Goal: Book appointment/travel/reservation

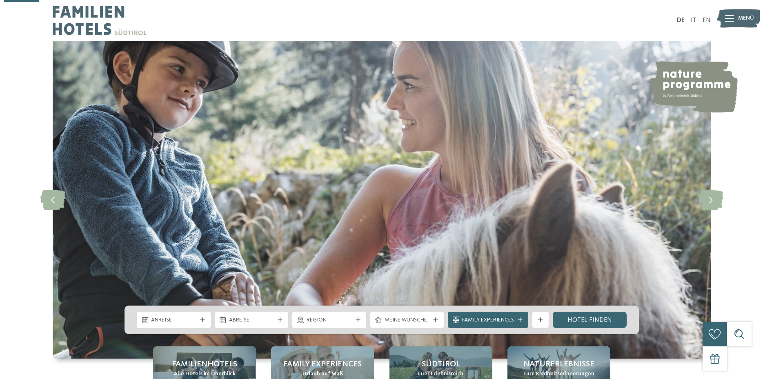
scroll to position [167, 0]
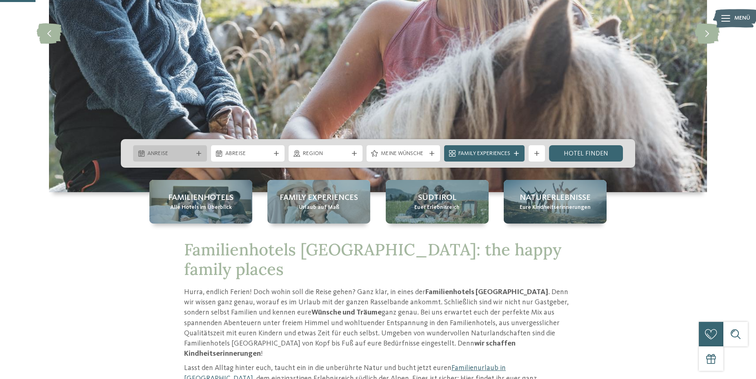
click at [201, 148] on div "Anreise" at bounding box center [170, 153] width 74 height 16
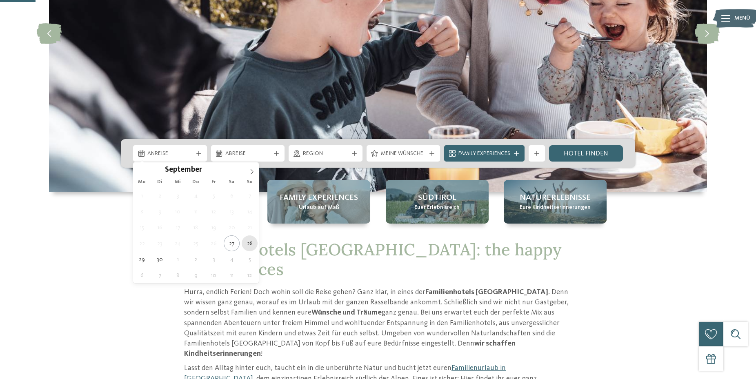
type div "[DATE]"
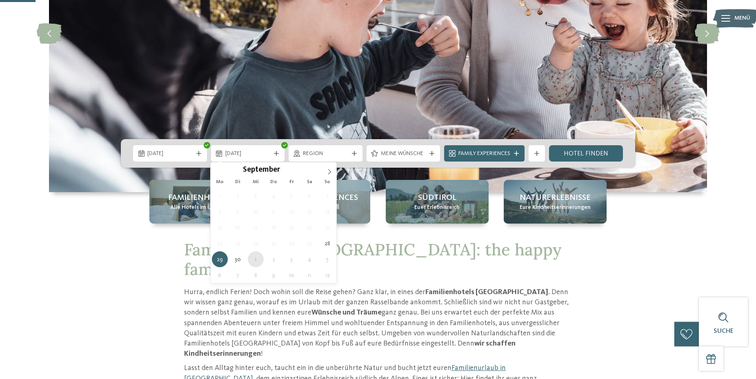
type div "[DATE]"
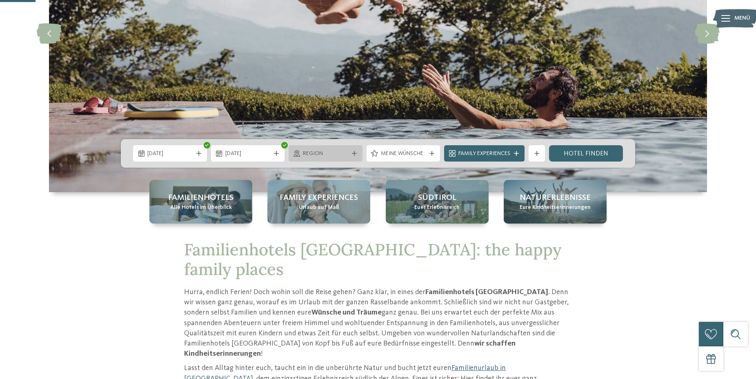
click at [352, 156] on icon at bounding box center [354, 153] width 5 height 5
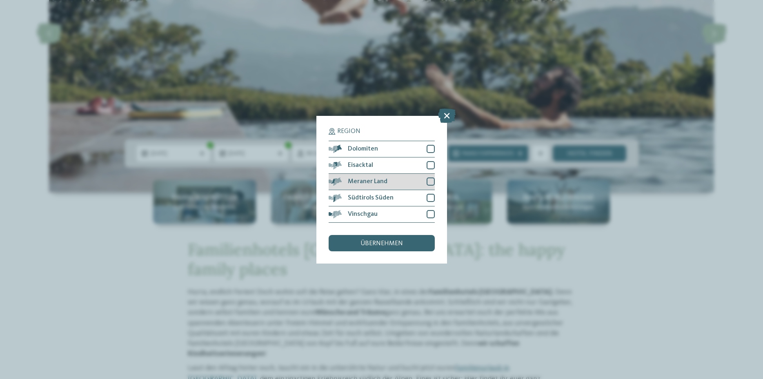
click at [378, 176] on div "Meraner Land" at bounding box center [382, 182] width 106 height 16
click at [384, 246] on span "übernehmen" at bounding box center [381, 243] width 42 height 7
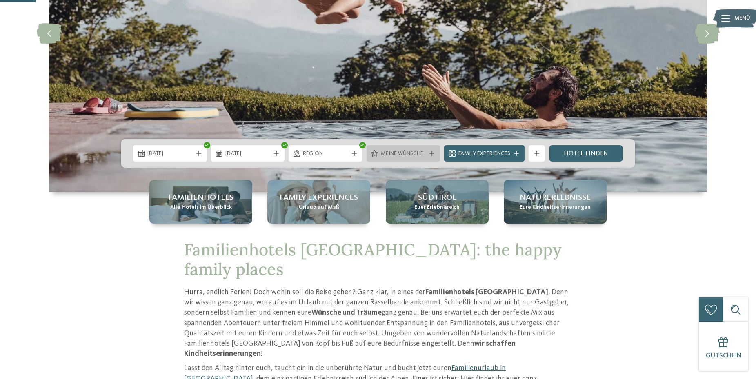
click at [423, 154] on span "Meine Wünsche" at bounding box center [403, 154] width 45 height 8
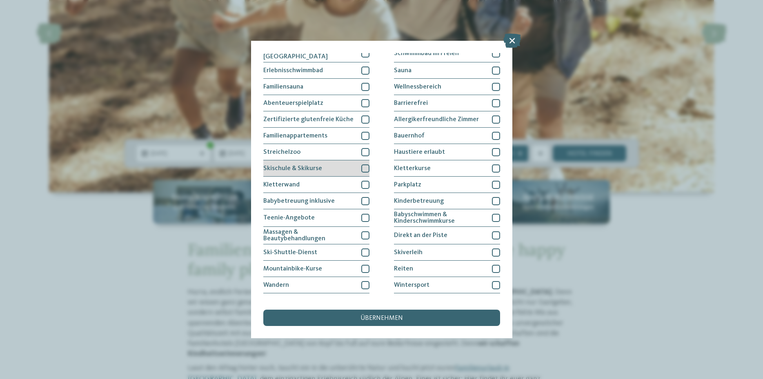
scroll to position [24, 0]
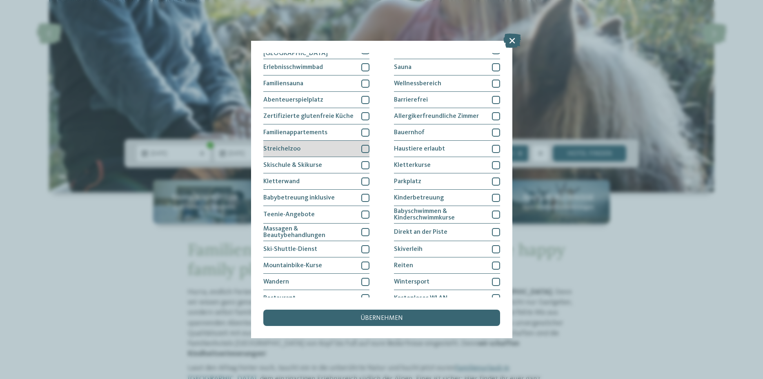
click at [334, 149] on div "Streichelzoo" at bounding box center [316, 149] width 106 height 16
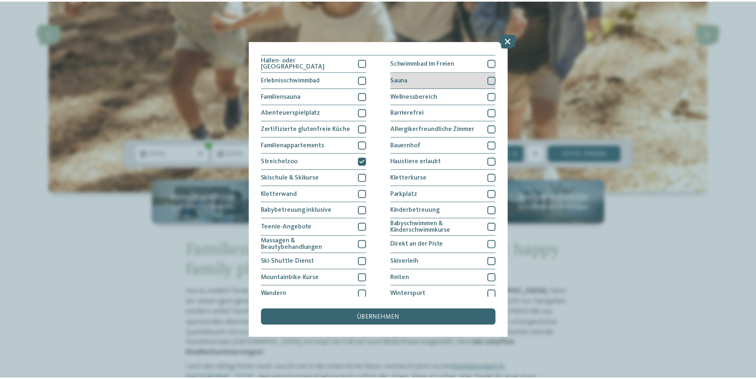
scroll to position [49, 0]
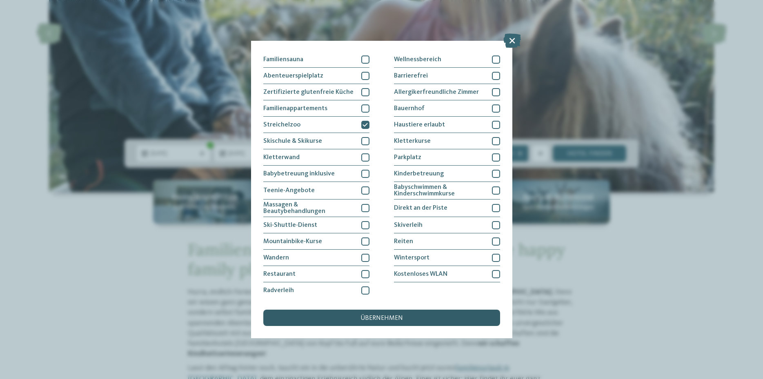
click at [354, 320] on div "übernehmen" at bounding box center [381, 318] width 237 height 16
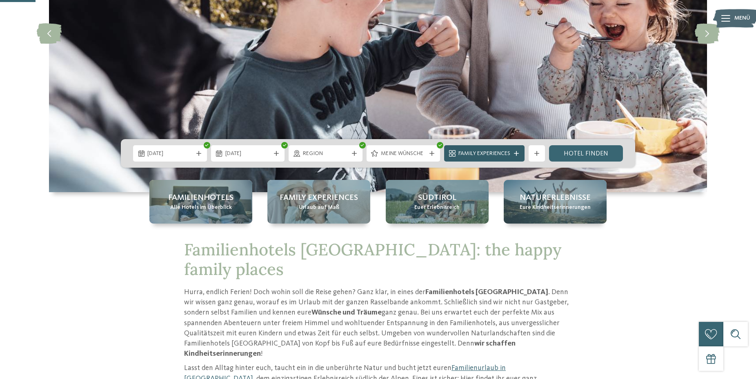
click at [514, 156] on div "Family Experiences" at bounding box center [484, 153] width 80 height 16
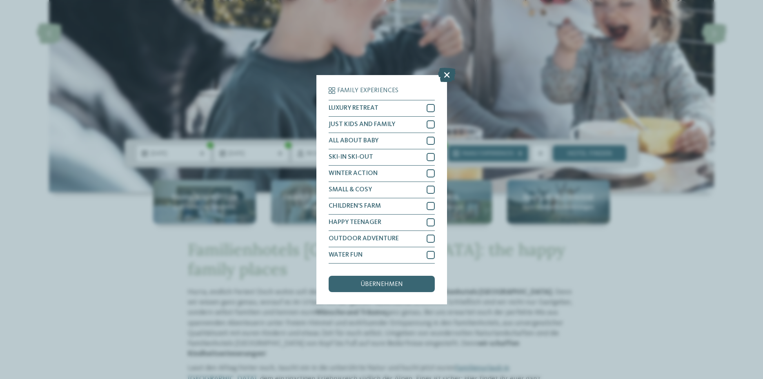
click at [447, 78] on icon at bounding box center [447, 74] width 18 height 14
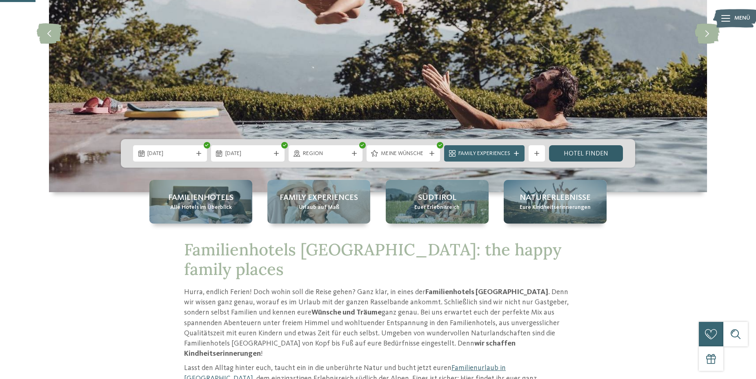
click at [600, 156] on link "Hotel finden" at bounding box center [586, 153] width 74 height 16
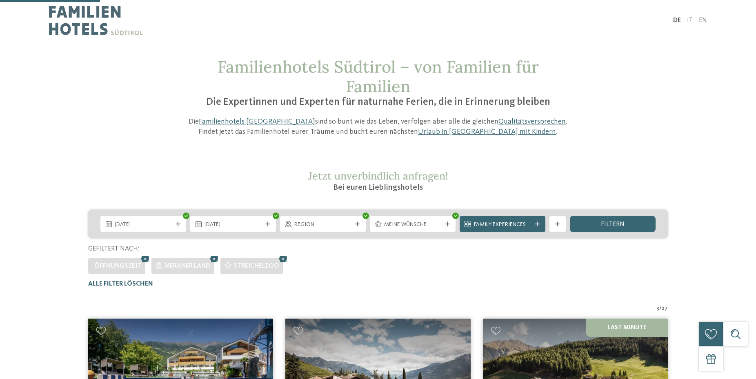
scroll to position [268, 0]
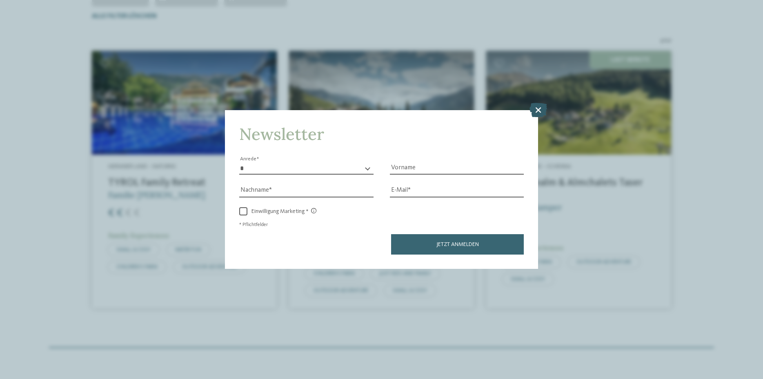
click at [538, 108] on icon at bounding box center [538, 110] width 18 height 14
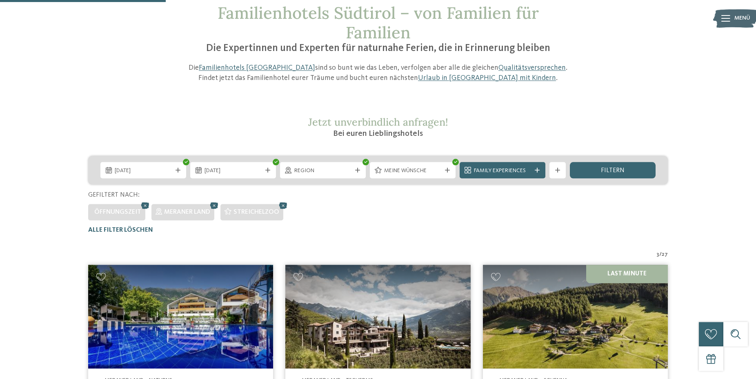
scroll to position [18, 0]
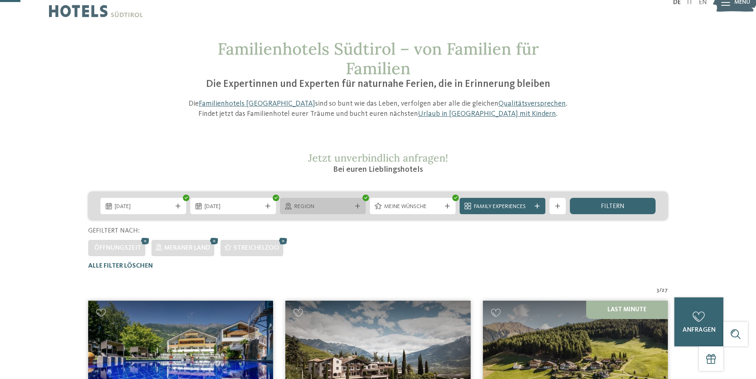
click at [357, 202] on div "Region" at bounding box center [323, 206] width 86 height 16
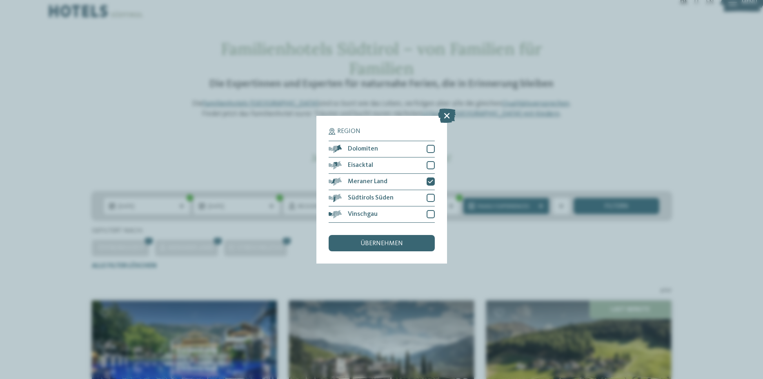
click at [553, 256] on div "Region Dolomiten" at bounding box center [381, 189] width 763 height 379
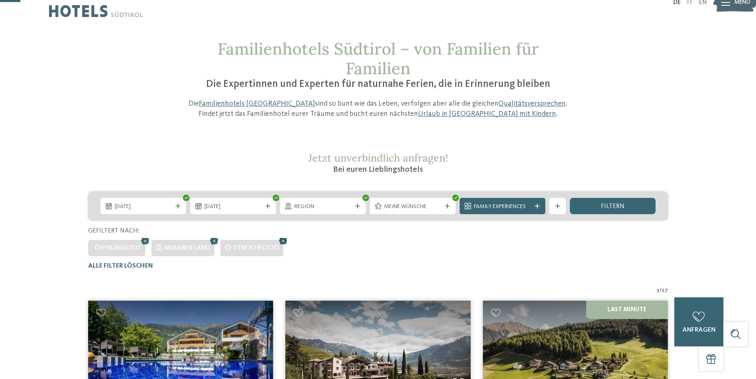
click at [283, 238] on icon at bounding box center [283, 241] width 12 height 11
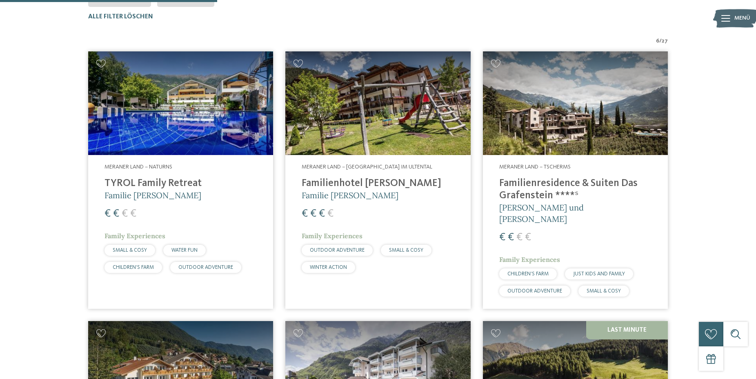
scroll to position [268, 0]
click at [546, 191] on h4 "Familienresidence & Suiten Das Grafenstein ****ˢ" at bounding box center [575, 189] width 152 height 24
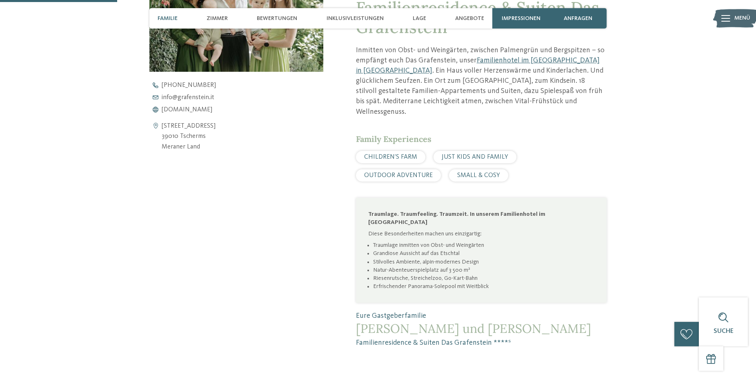
scroll to position [416, 0]
